Goal: Navigation & Orientation: Find specific page/section

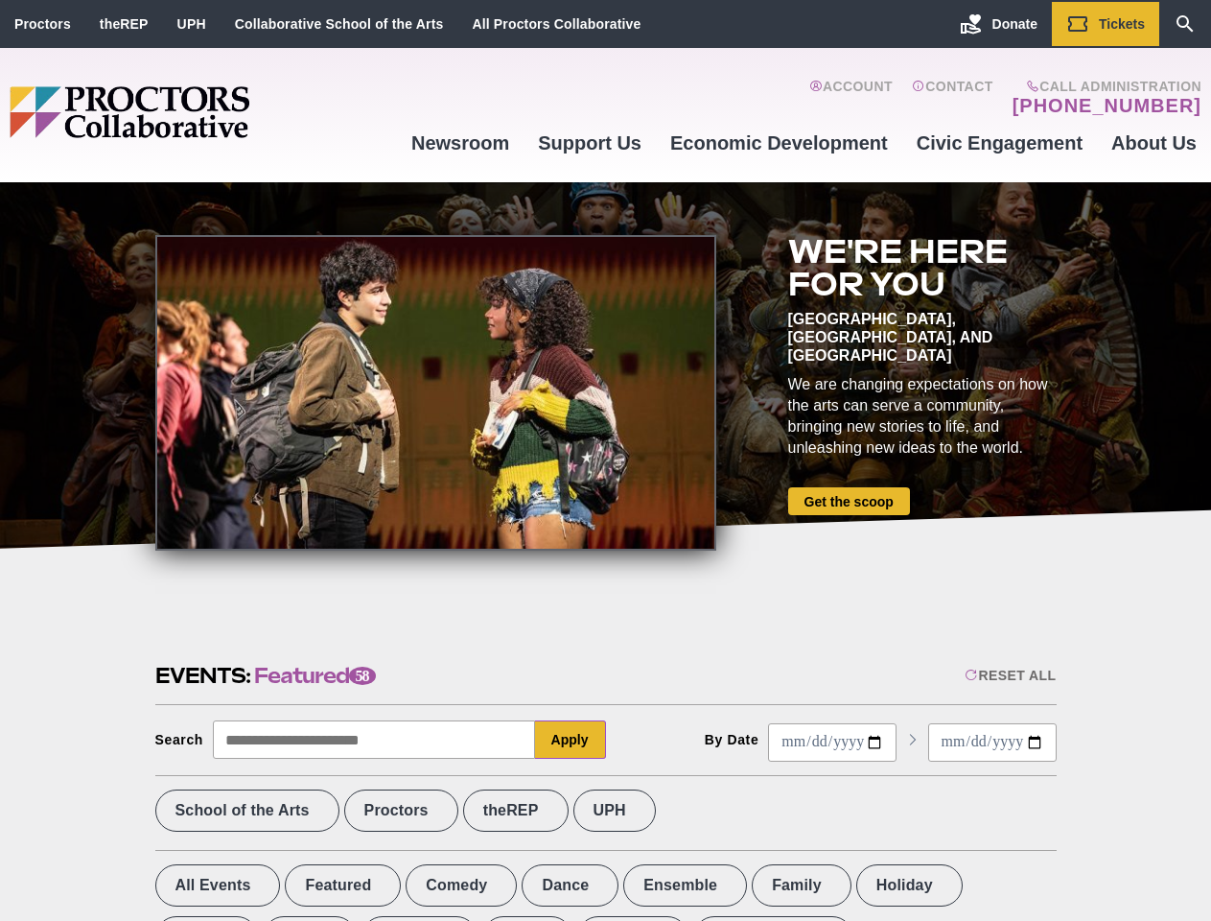
click at [605, 460] on div at bounding box center [435, 393] width 561 height 316
click at [1009, 675] on div "Reset All" at bounding box center [1010, 675] width 91 height 15
click at [571, 740] on button "Apply" at bounding box center [570, 739] width 71 height 38
